Goal: Information Seeking & Learning: Understand process/instructions

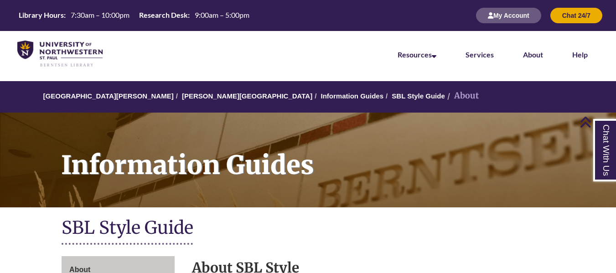
scroll to position [255, 0]
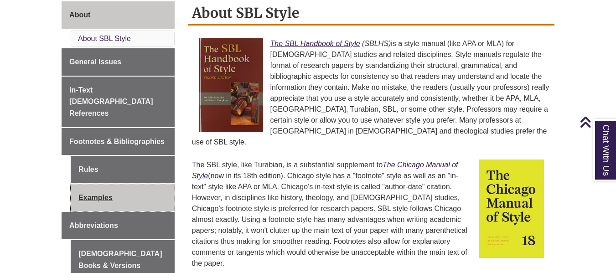
click at [126, 184] on link "Examples" at bounding box center [123, 197] width 104 height 27
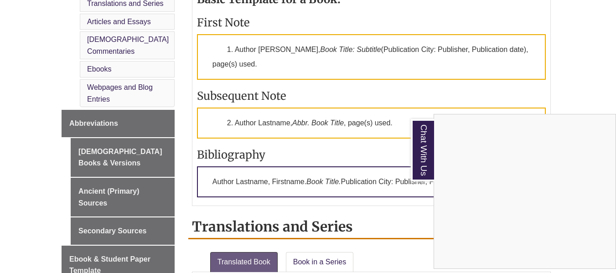
scroll to position [489, 0]
click at [142, 119] on div "Chat With Us" at bounding box center [308, 136] width 616 height 273
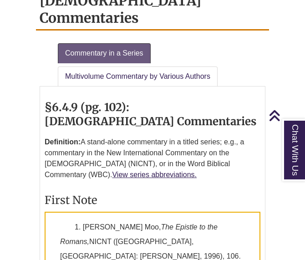
scroll to position [2126, 0]
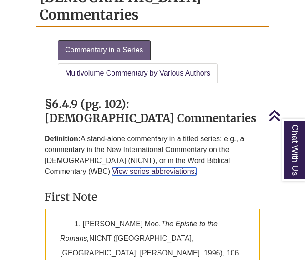
click at [112, 168] on link "View series abbreviations." at bounding box center [154, 172] width 85 height 8
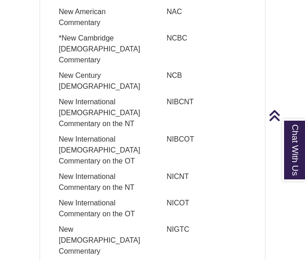
scroll to position [1760, 0]
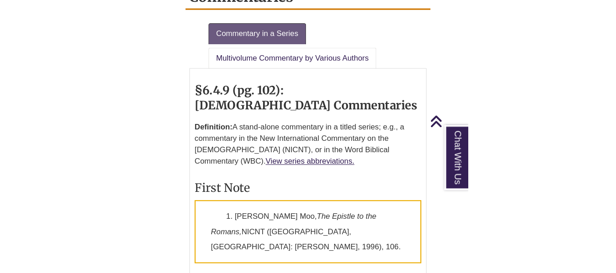
scroll to position [2144, 0]
